Goal: Find specific page/section: Find specific page/section

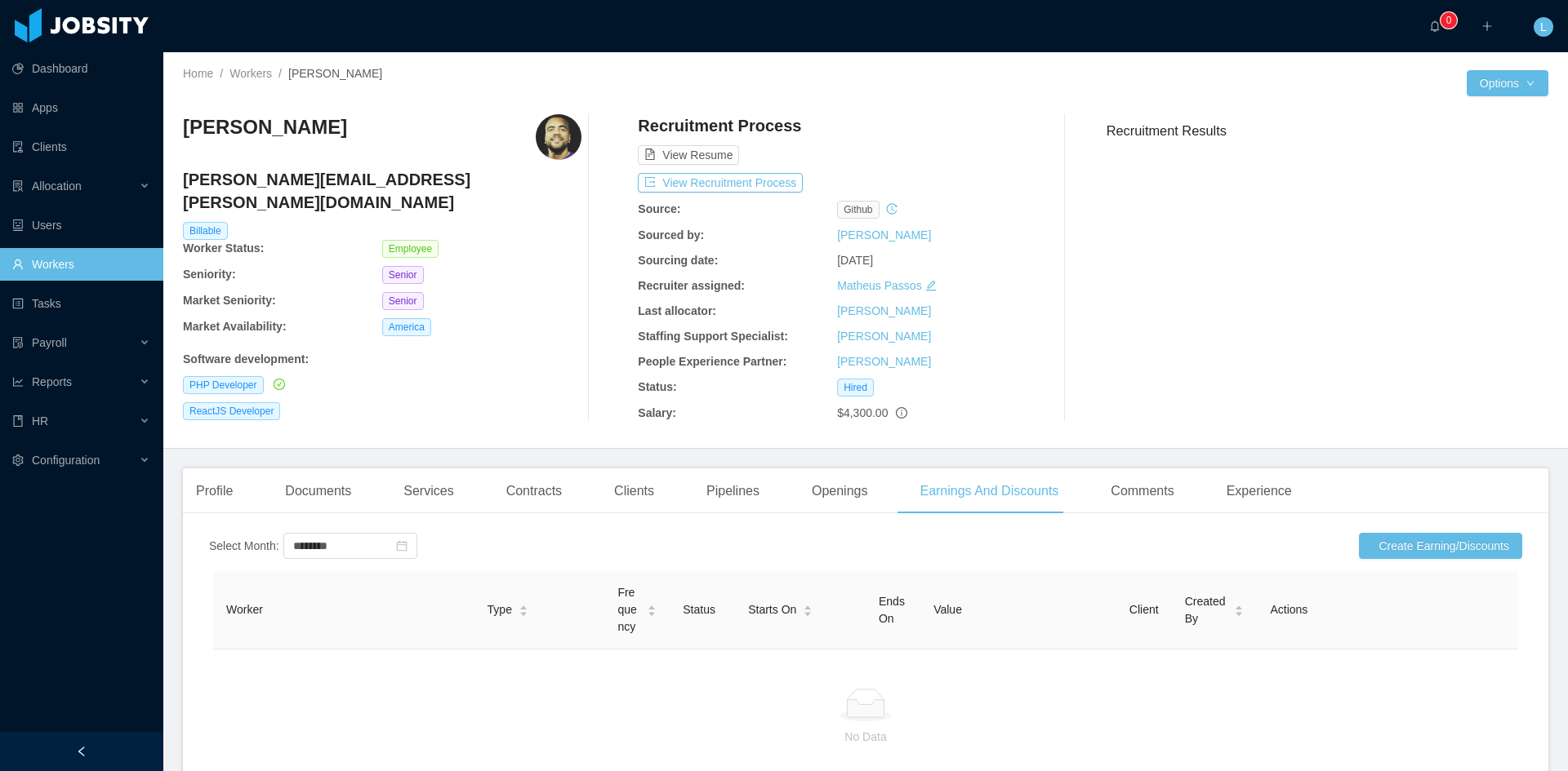
scroll to position [51, 0]
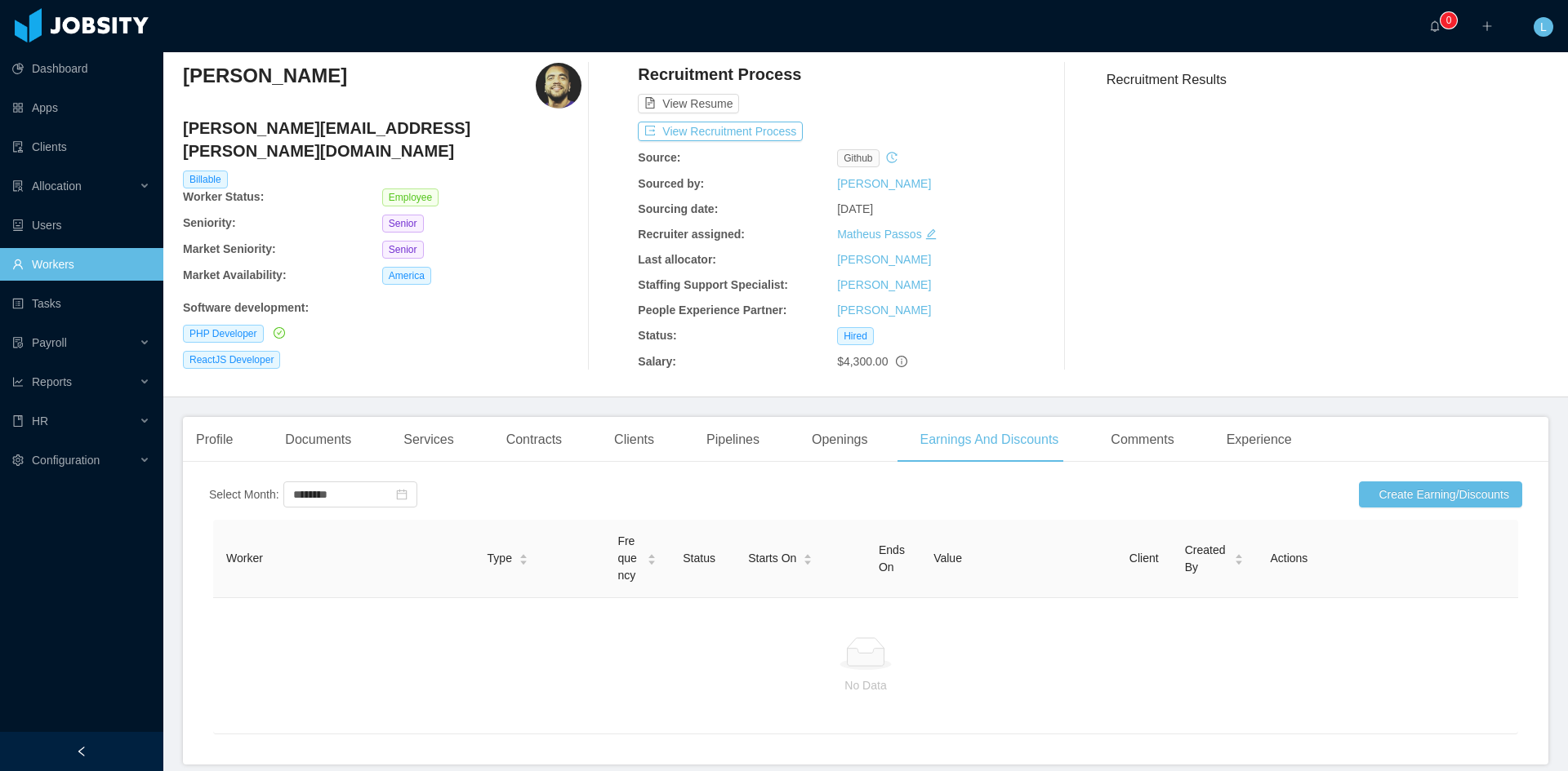
click at [68, 263] on link "Workers" at bounding box center [80, 265] width 138 height 33
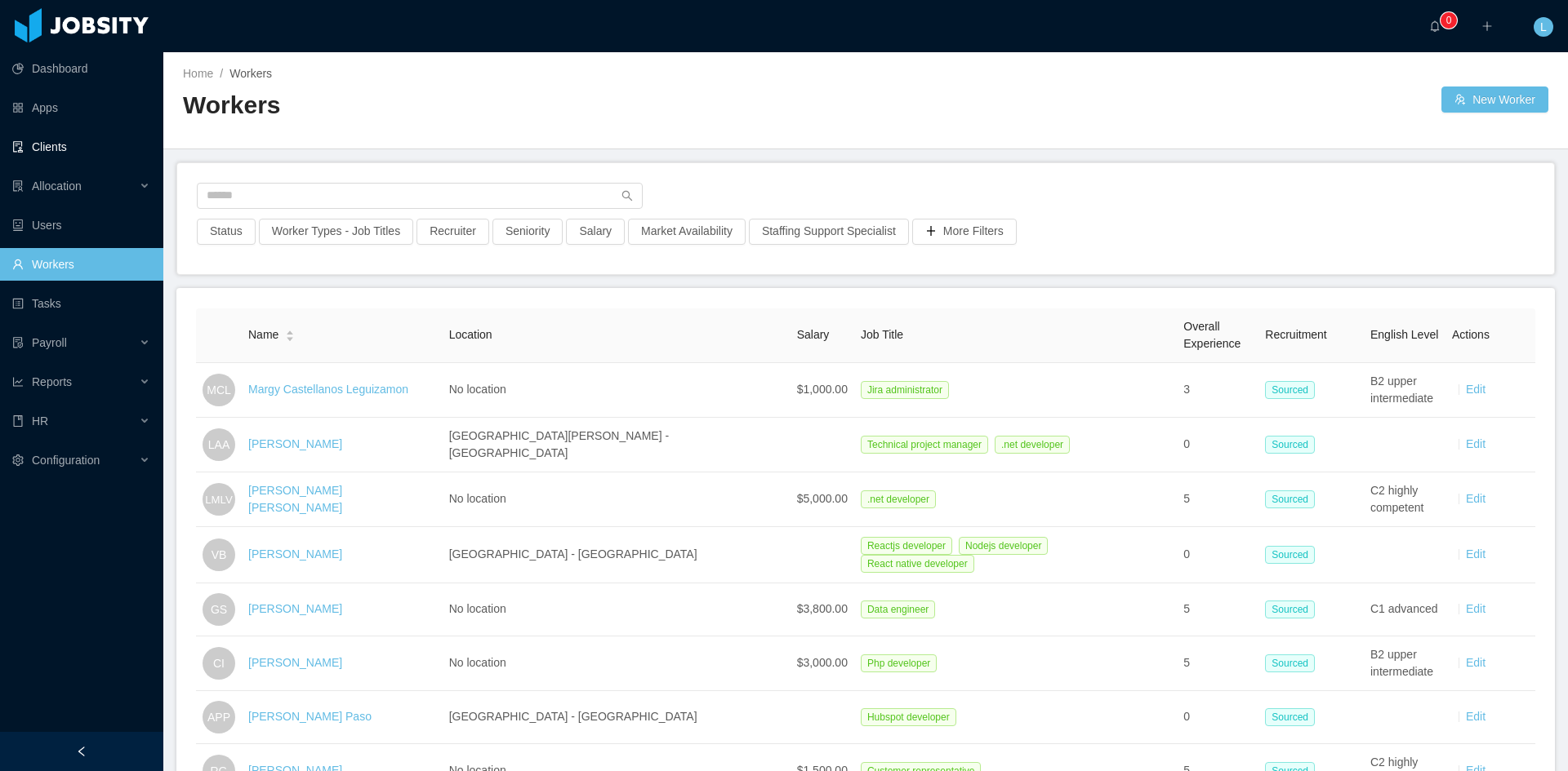
click at [79, 140] on link "Clients" at bounding box center [80, 147] width 138 height 33
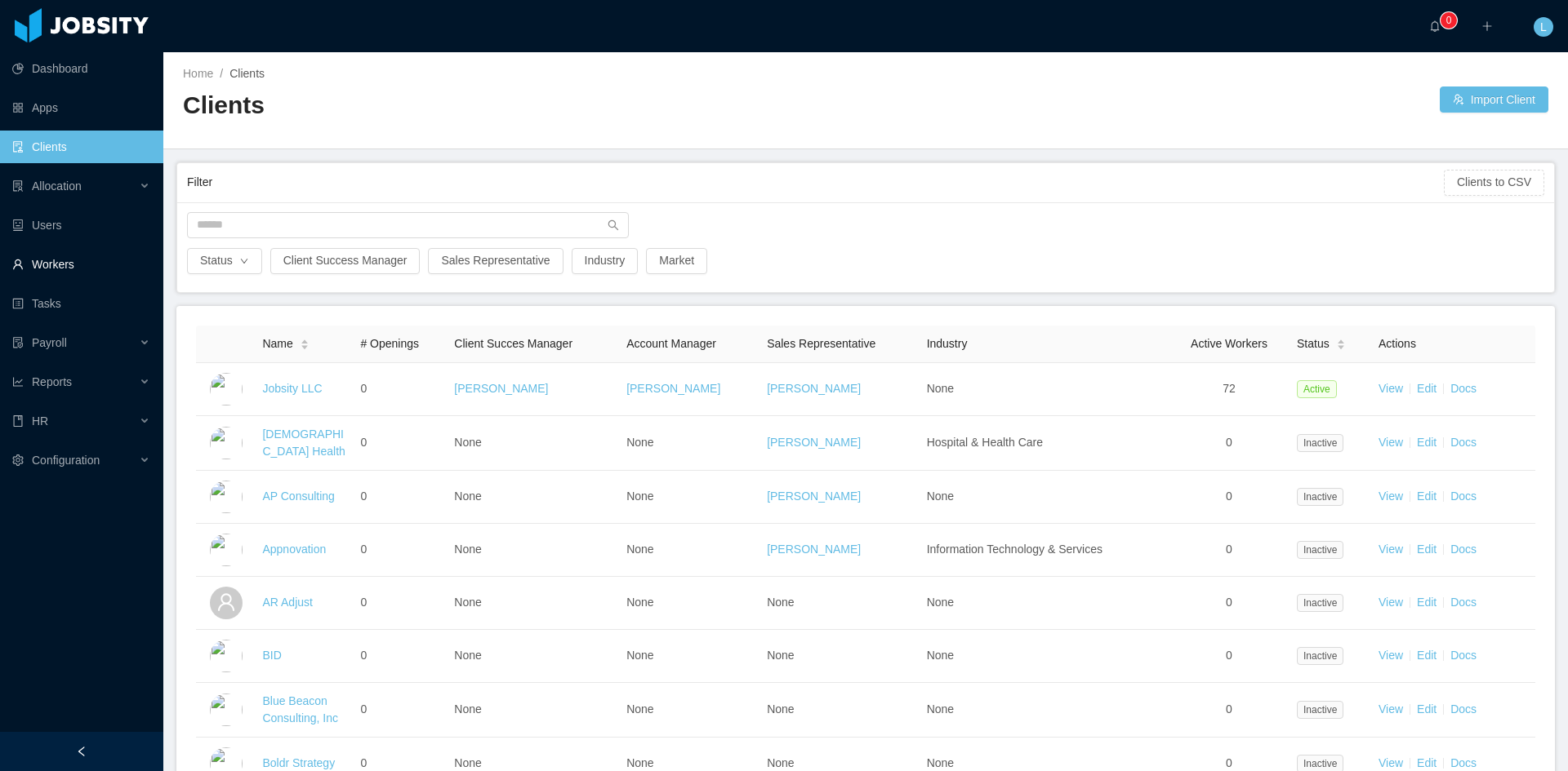
click at [45, 257] on link "Workers" at bounding box center [80, 265] width 138 height 33
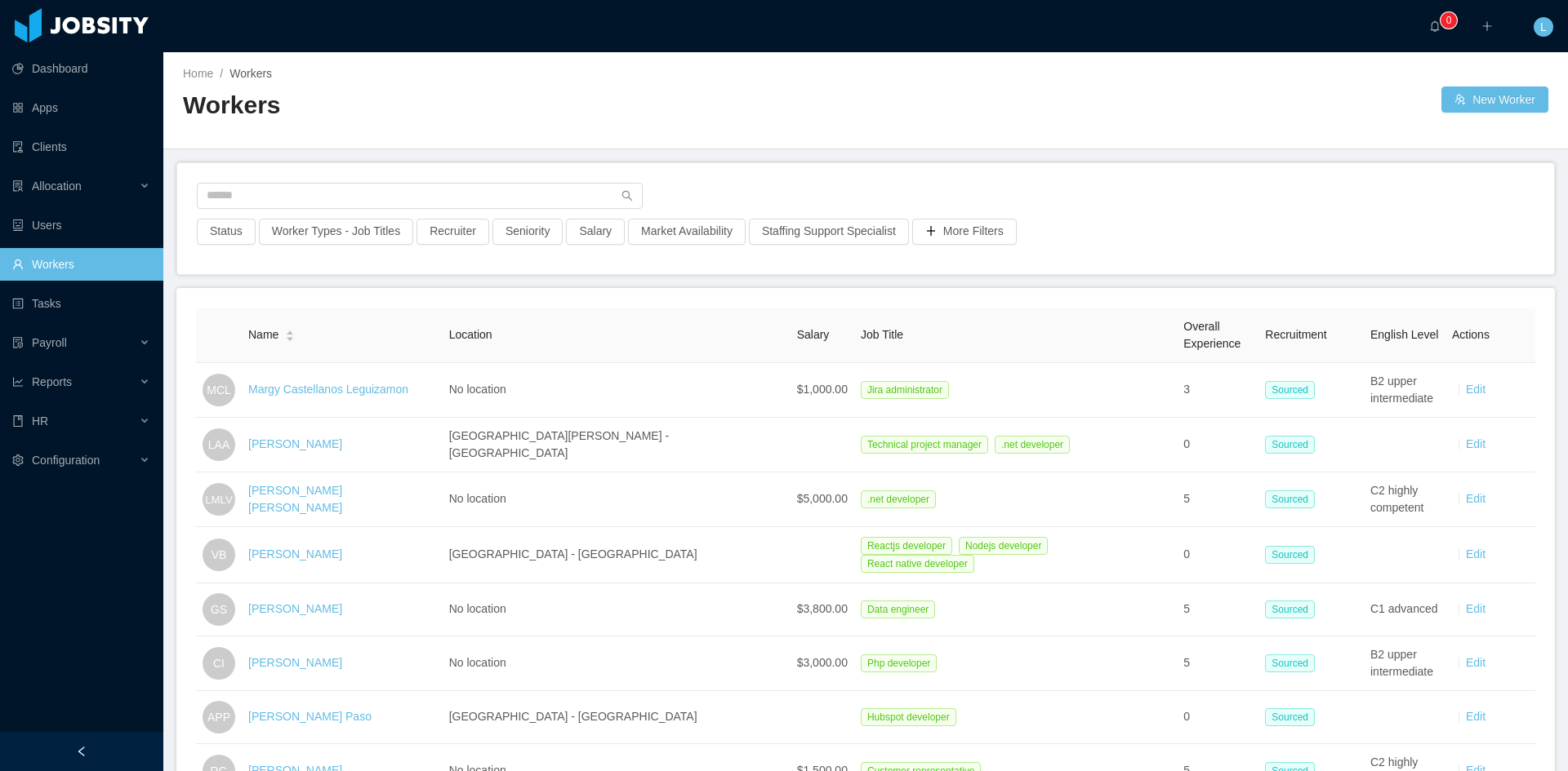
click at [47, 274] on link "Workers" at bounding box center [80, 265] width 138 height 33
click at [251, 195] on input "text" at bounding box center [419, 195] width 446 height 26
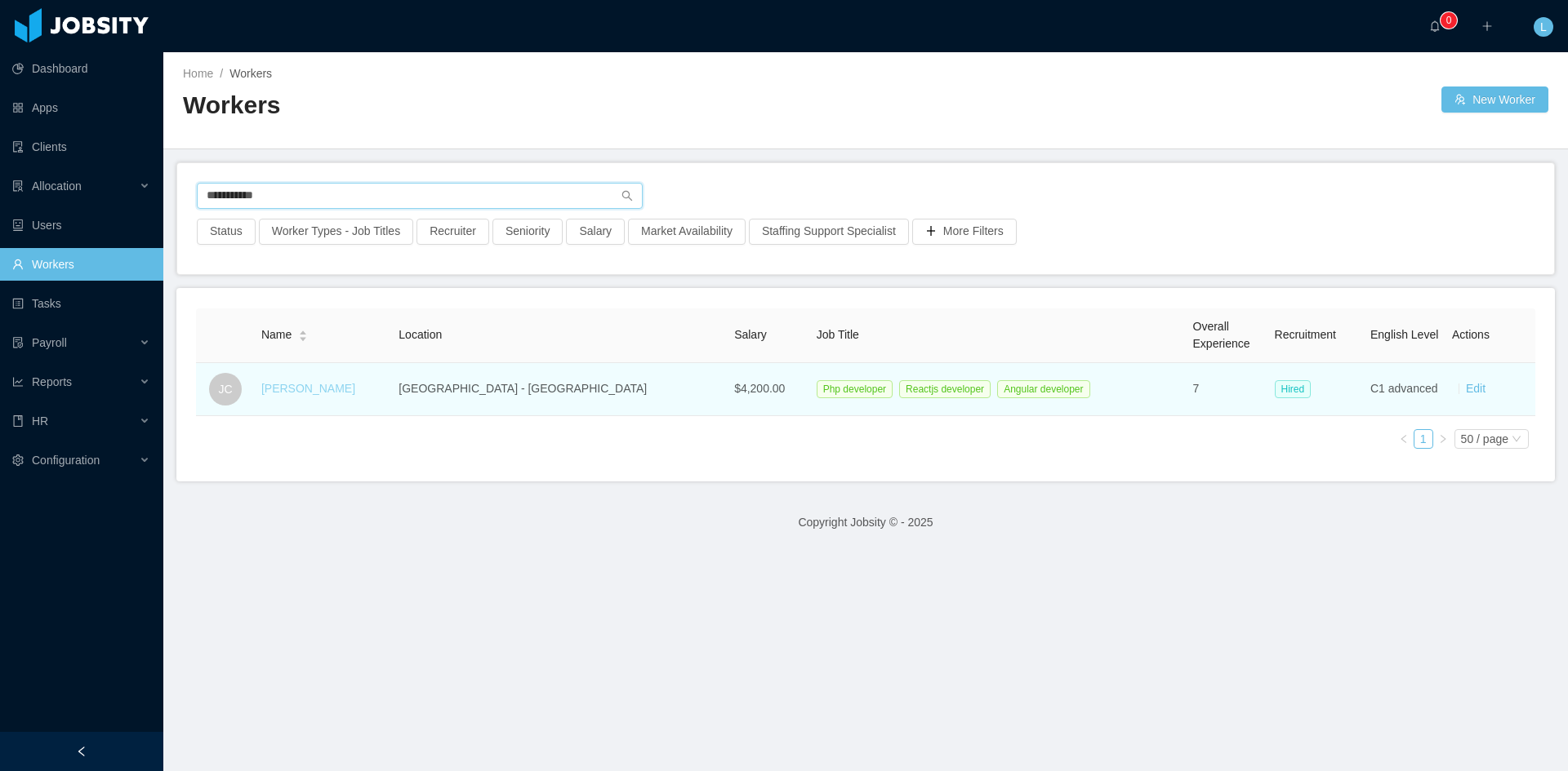
type input "**********"
click at [339, 391] on link "[PERSON_NAME]" at bounding box center [308, 388] width 94 height 13
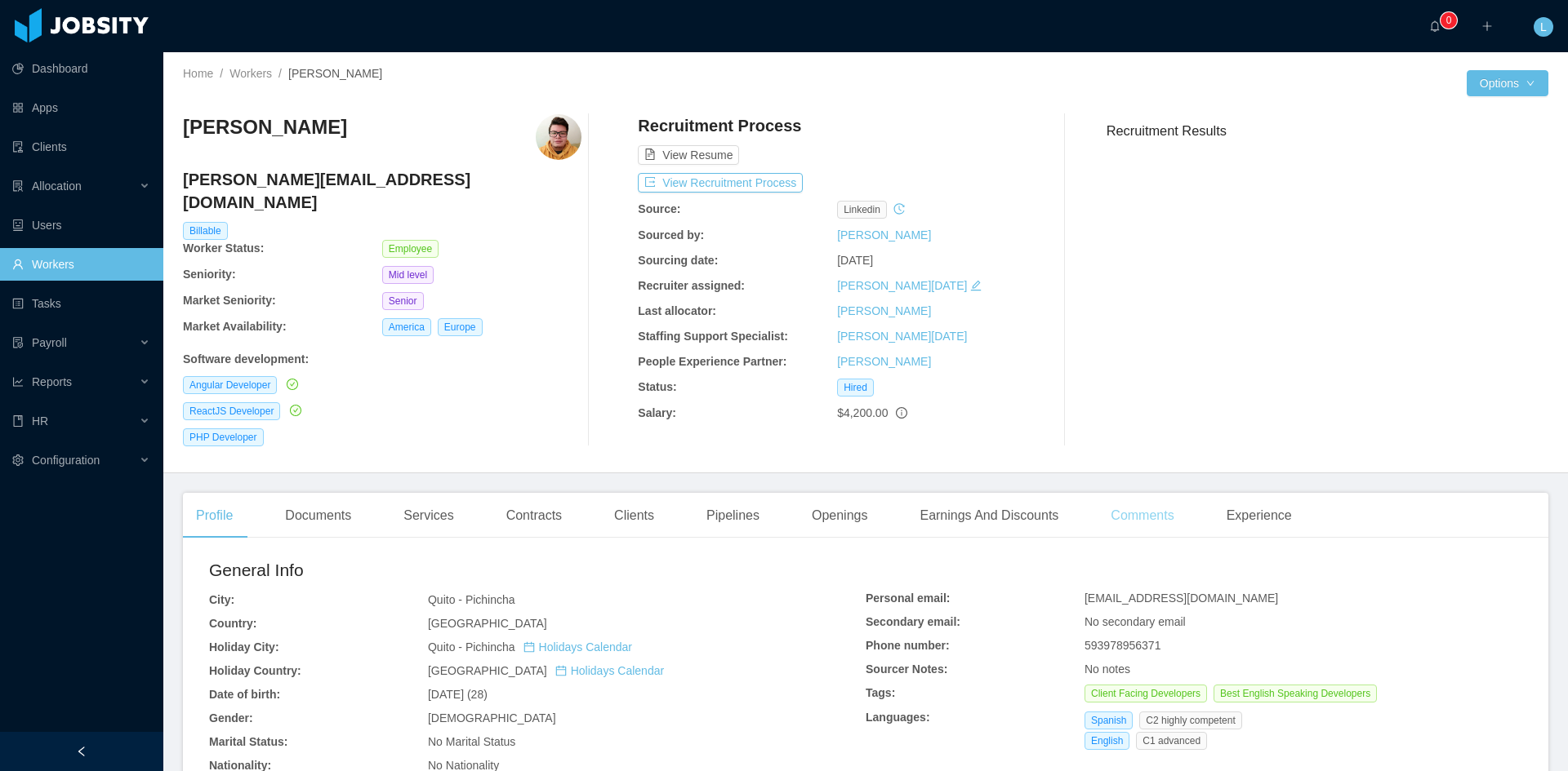
click at [1100, 493] on div "Comments" at bounding box center [1141, 516] width 89 height 46
